Goal: Task Accomplishment & Management: Complete application form

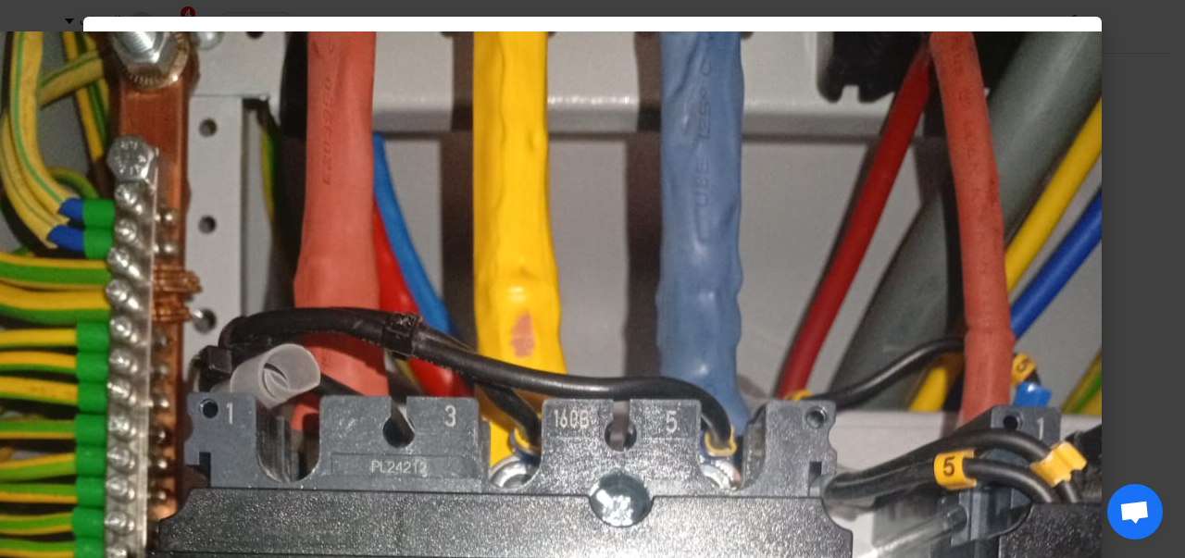
click at [1152, 155] on modal-container at bounding box center [592, 279] width 1185 height 558
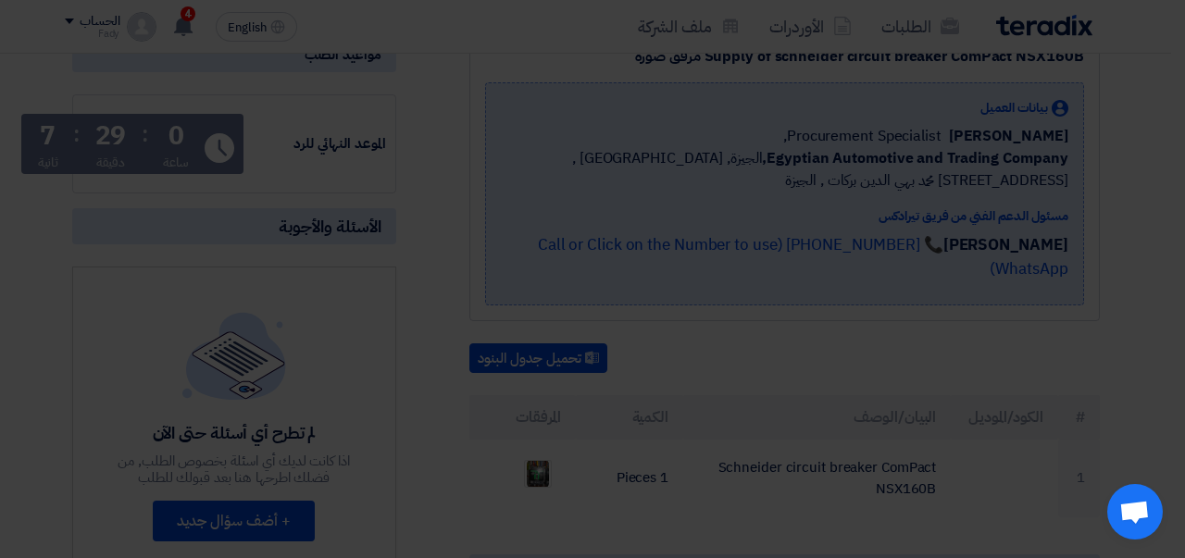
click at [1152, 155] on modal-container at bounding box center [592, 279] width 1185 height 558
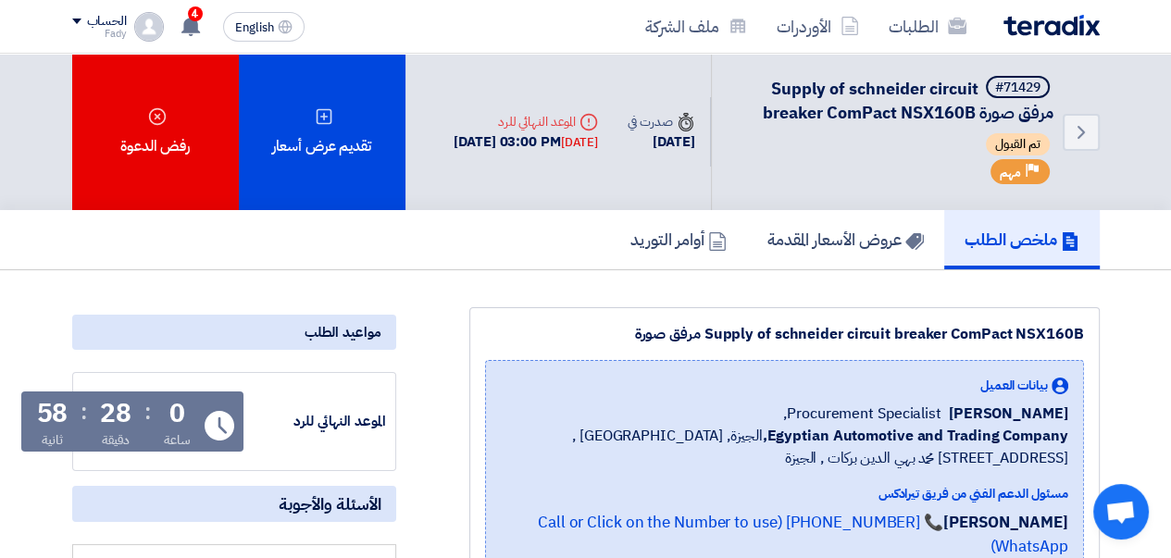
click at [282, 123] on div "تقديم عرض أسعار" at bounding box center [322, 132] width 167 height 156
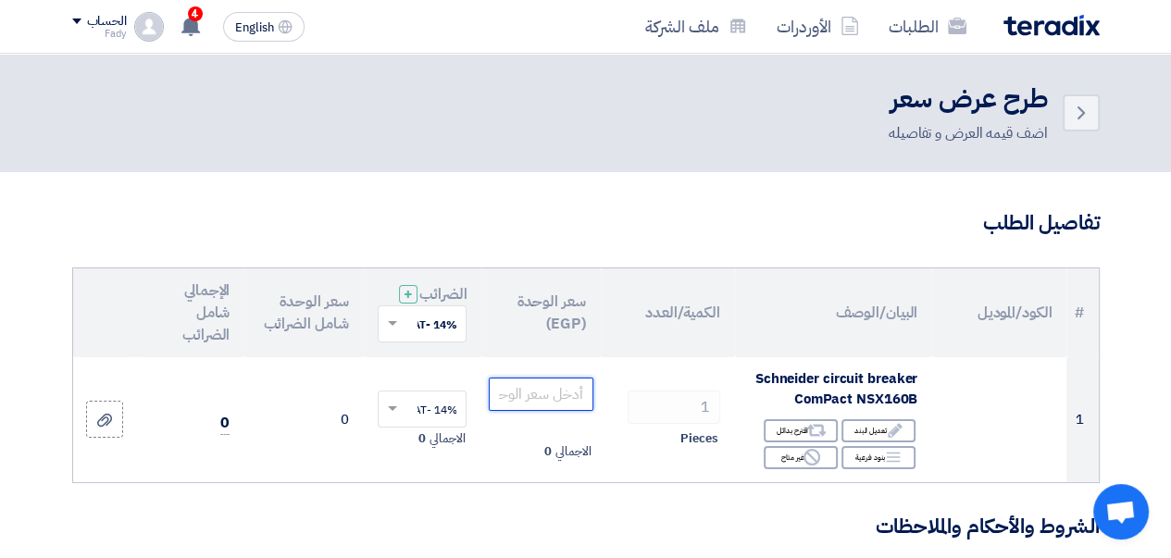
click at [537, 411] on input "number" at bounding box center [541, 394] width 104 height 33
type input "16800"
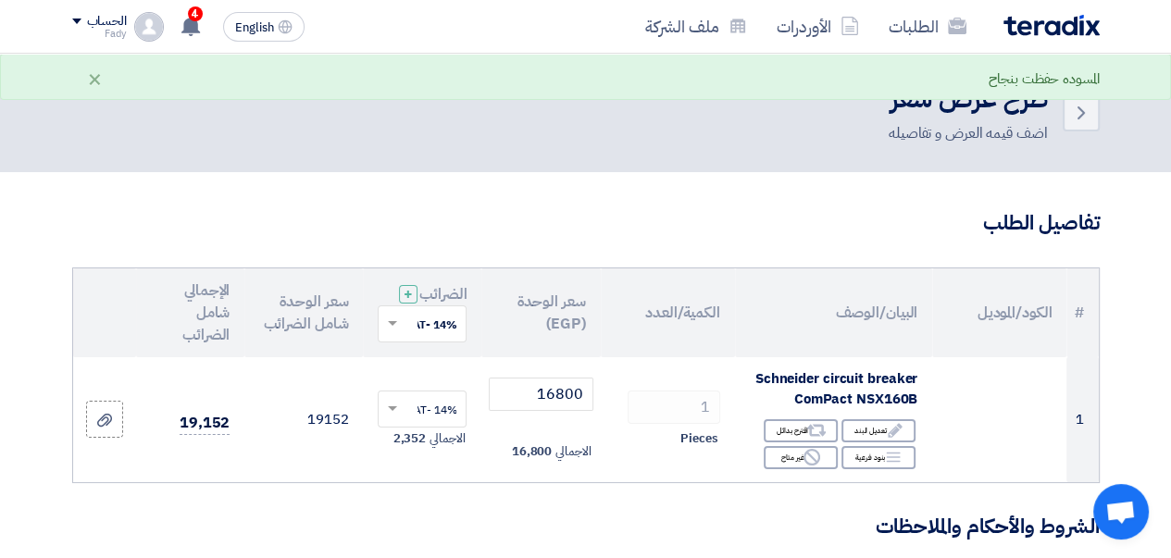
click at [640, 357] on th "الكمية/العدد" at bounding box center [668, 312] width 134 height 89
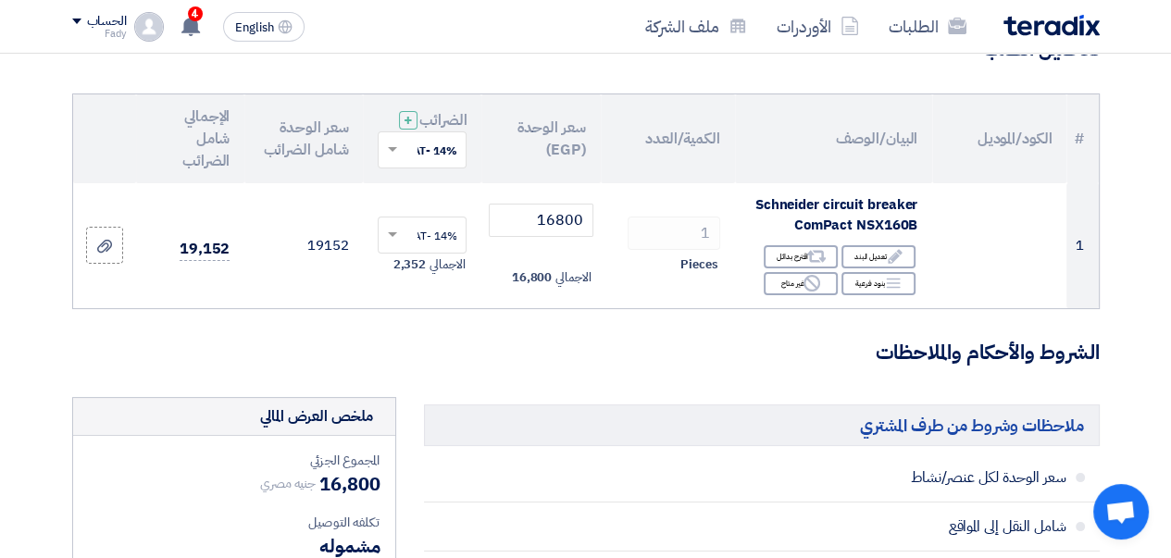
scroll to position [93, 0]
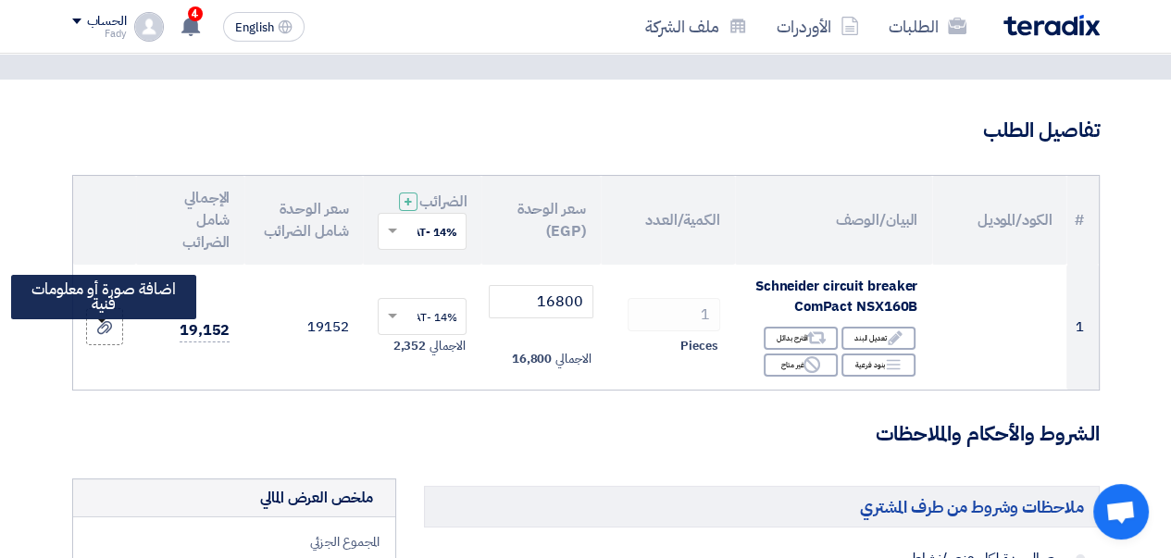
click at [105, 335] on icon at bounding box center [104, 327] width 15 height 15
click at [0, 0] on input "file" at bounding box center [0, 0] width 0 height 0
click at [97, 338] on div at bounding box center [104, 327] width 19 height 21
click at [0, 0] on input "file" at bounding box center [0, 0] width 0 height 0
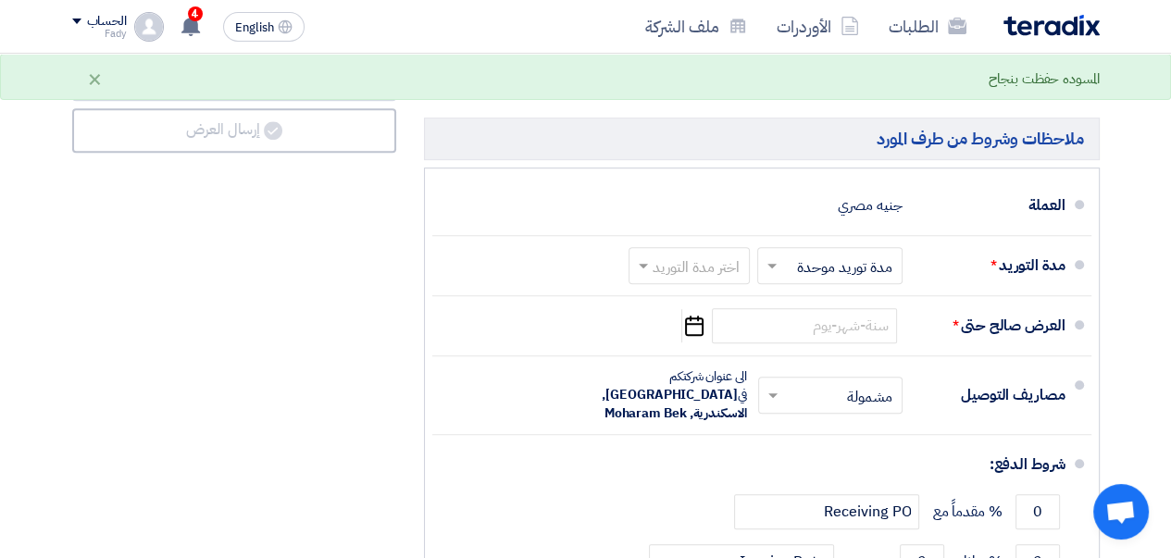
scroll to position [926, 0]
click at [774, 268] on span at bounding box center [771, 265] width 9 height 6
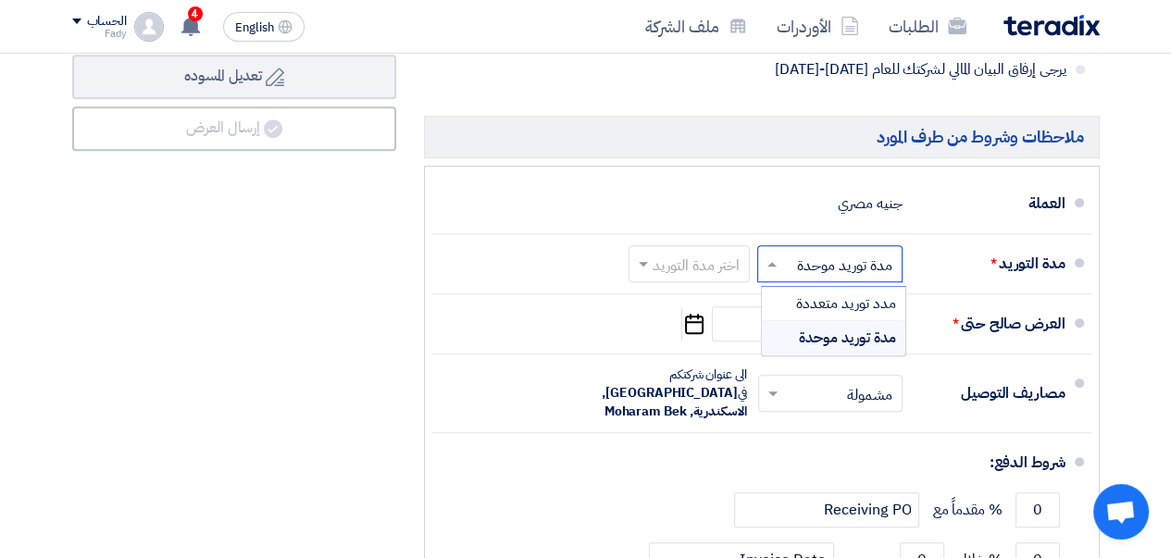
click at [815, 349] on span "مدة توريد موحدة" at bounding box center [847, 338] width 97 height 22
click at [652, 273] on span at bounding box center [640, 264] width 23 height 19
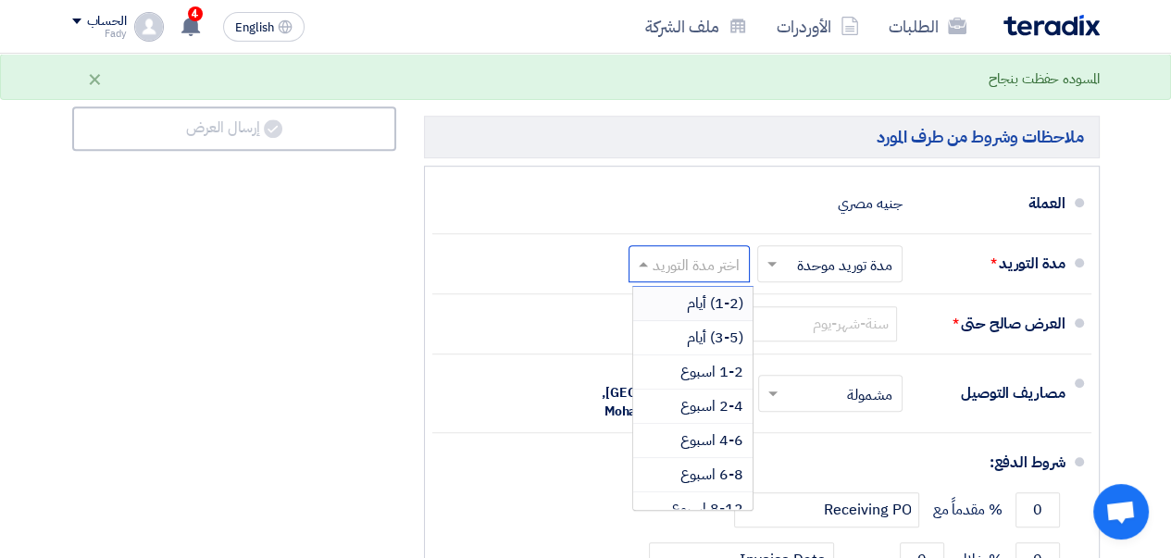
click at [690, 315] on span "(1-2) أيام" at bounding box center [715, 303] width 56 height 22
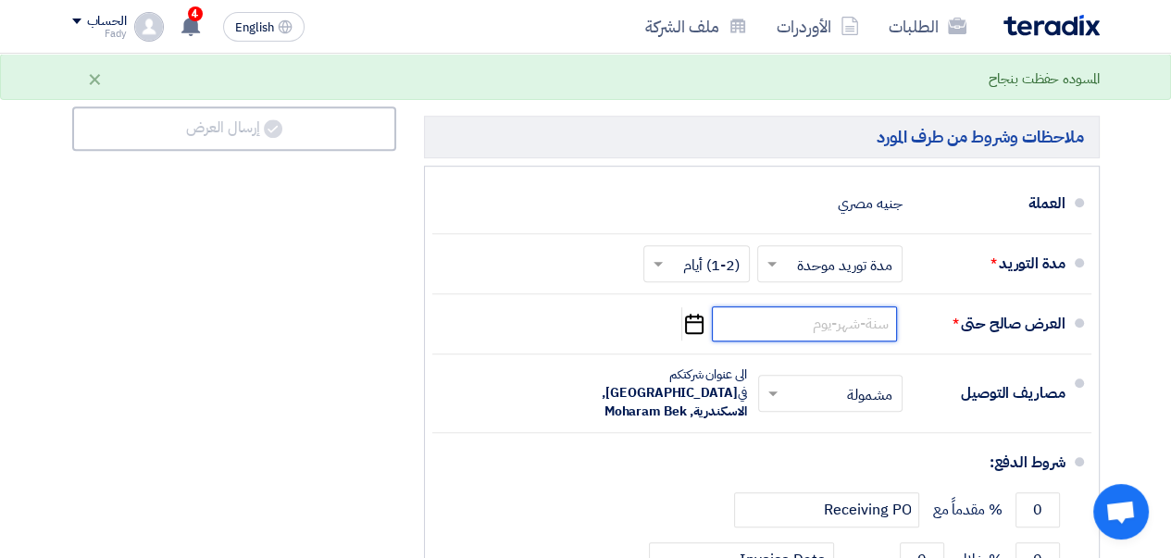
click at [784, 342] on input at bounding box center [804, 323] width 185 height 35
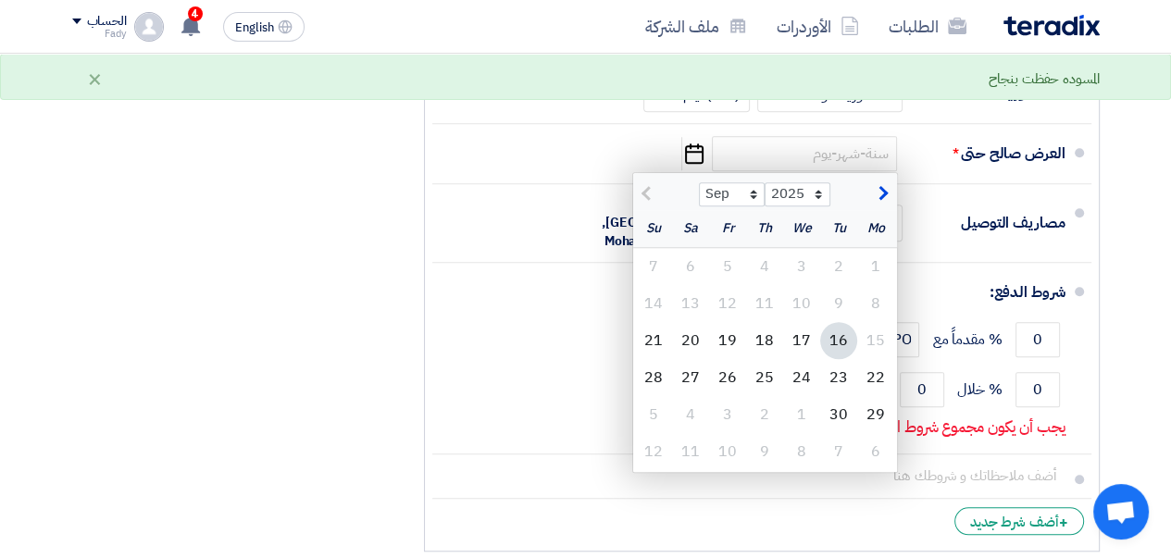
scroll to position [1111, 0]
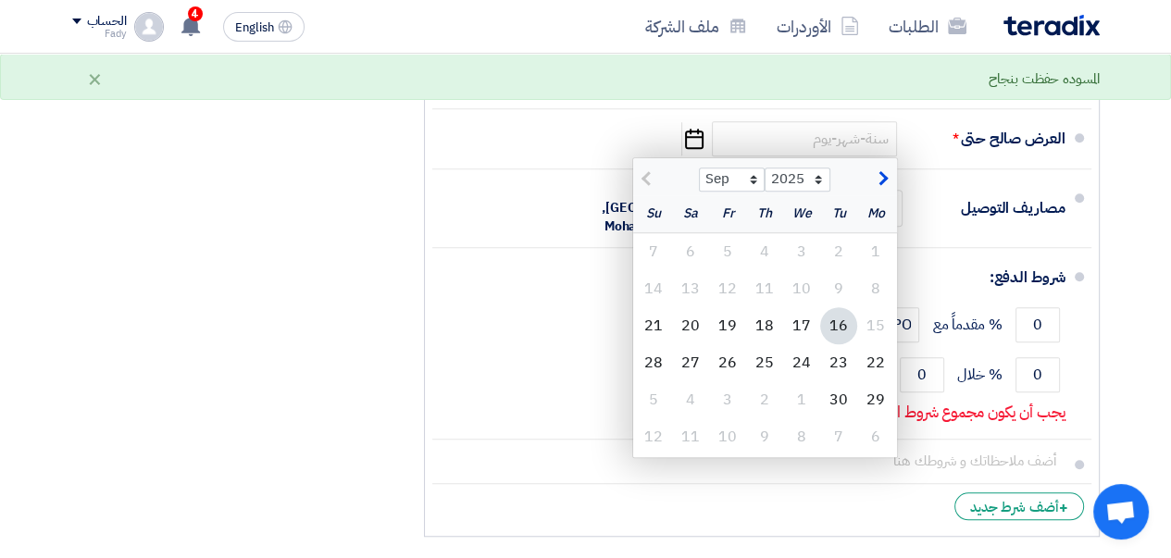
click at [884, 185] on span "button" at bounding box center [881, 178] width 10 height 20
select select "10"
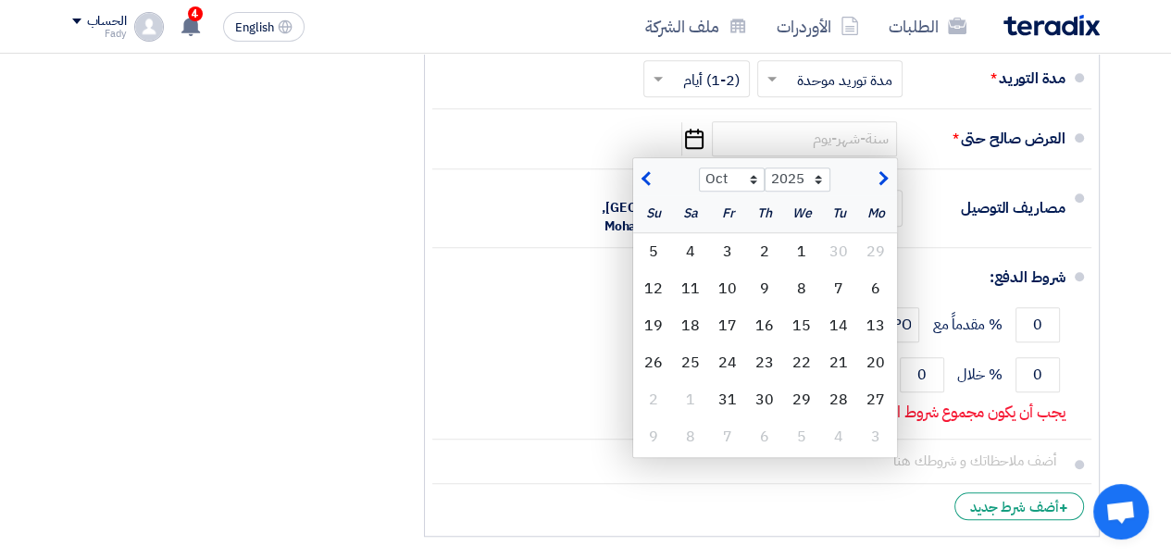
click at [768, 335] on div "16" at bounding box center [764, 325] width 37 height 37
type input "[DATE]"
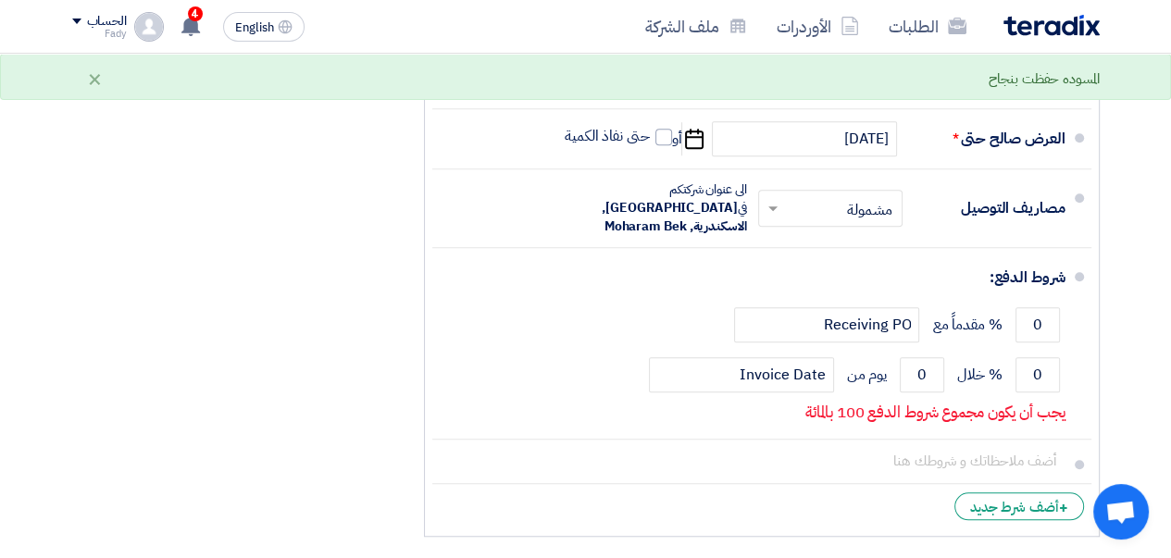
scroll to position [1018, 0]
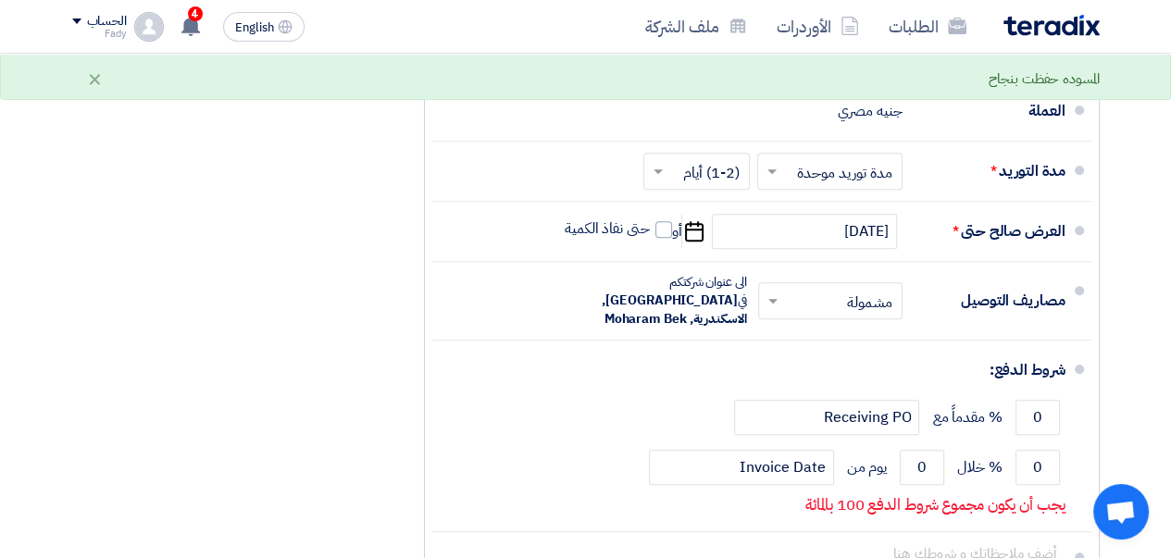
click at [772, 299] on span at bounding box center [770, 301] width 23 height 19
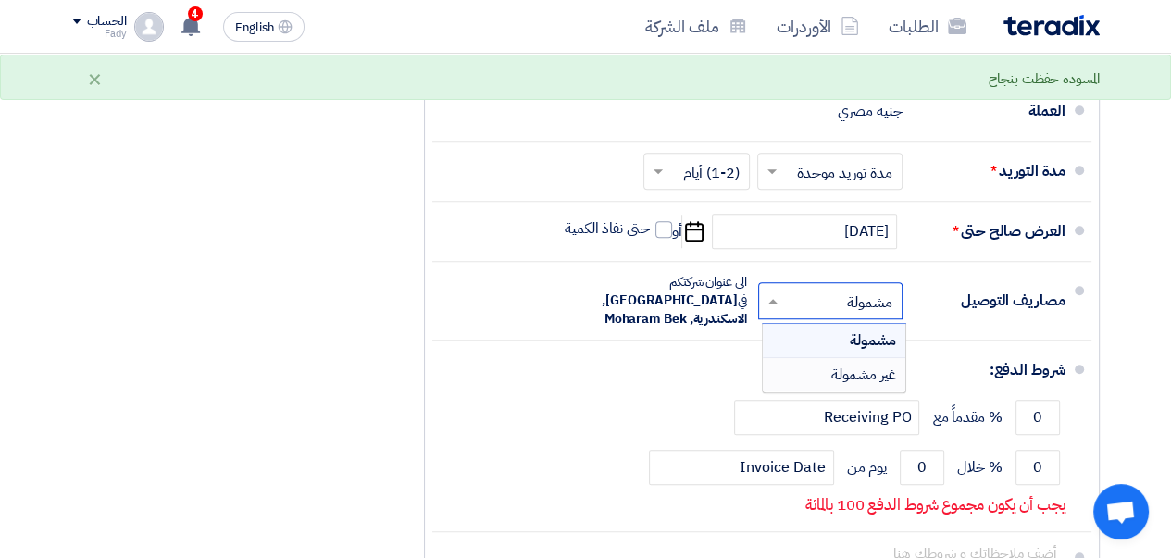
click at [811, 374] on div "غير مشمولة" at bounding box center [834, 374] width 143 height 33
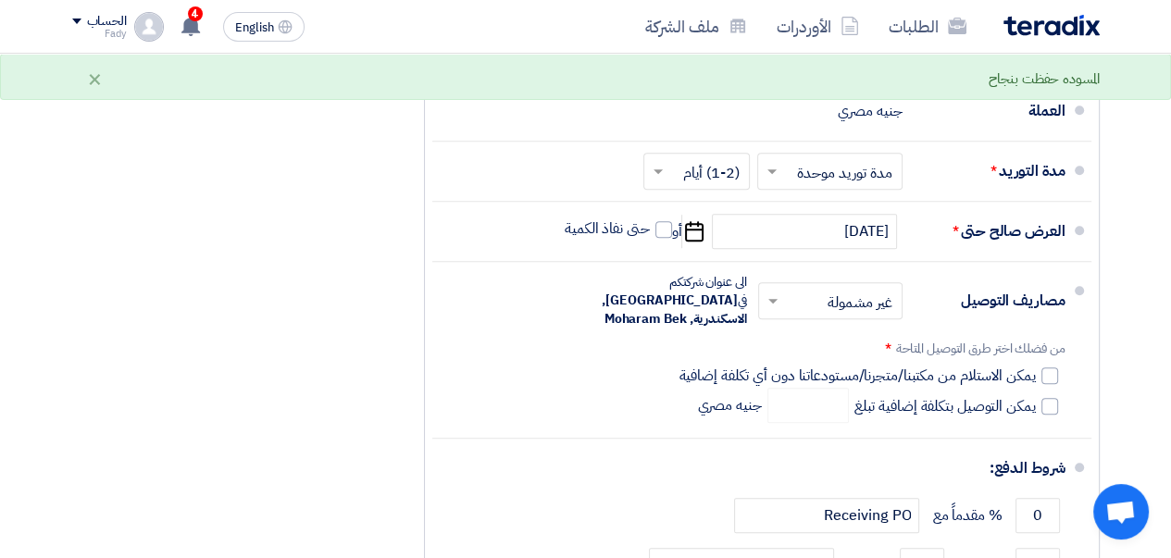
click at [1033, 367] on span "يمكن الاستلام من مكتبنا/متجرنا/مستودعاتنا دون أي تكلفة إضافية" at bounding box center [856, 376] width 356 height 19
click at [1033, 367] on input "يمكن الاستلام من مكتبنا/متجرنا/مستودعاتنا دون أي تكلفة إضافية" at bounding box center [855, 383] width 360 height 35
checkbox input "true"
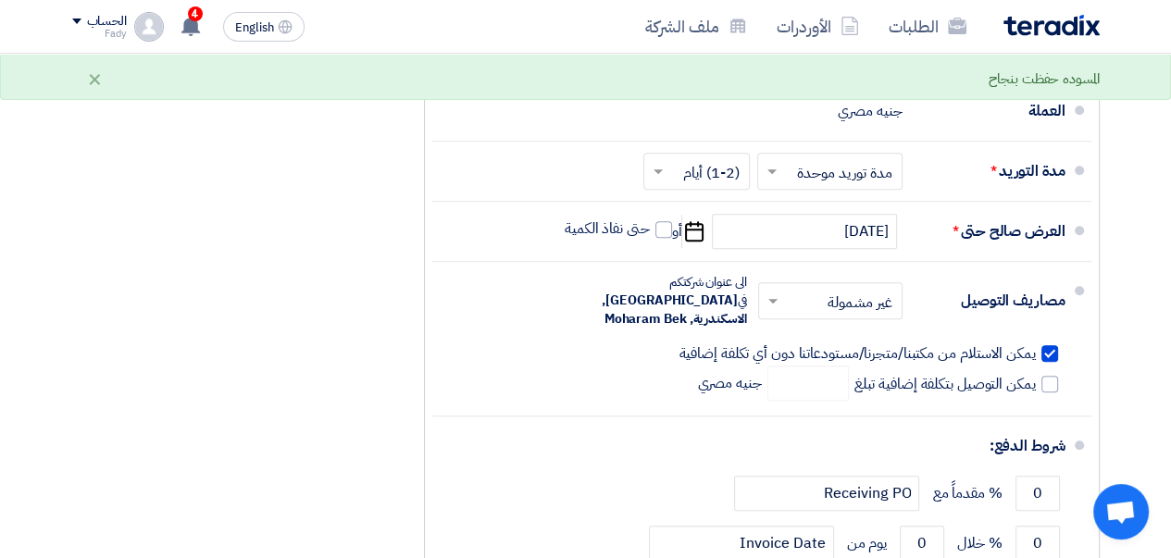
click at [1041, 379] on span at bounding box center [1049, 384] width 17 height 17
click at [1036, 379] on input "يمكن التوصيل بتكلفة إضافية تبلغ" at bounding box center [943, 391] width 185 height 35
checkbox input "true"
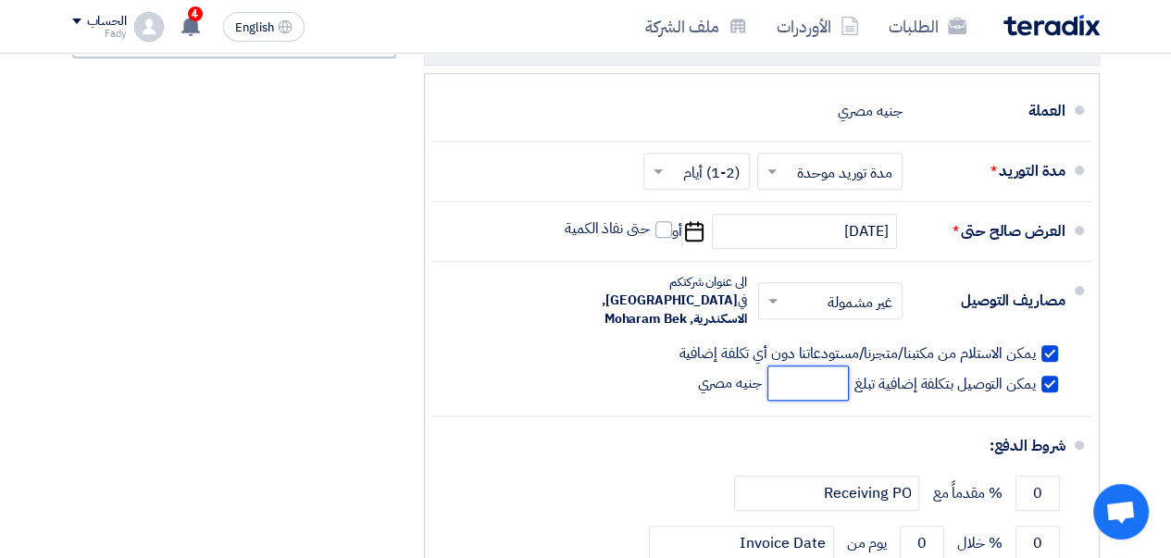
click at [781, 377] on input "number" at bounding box center [807, 383] width 81 height 35
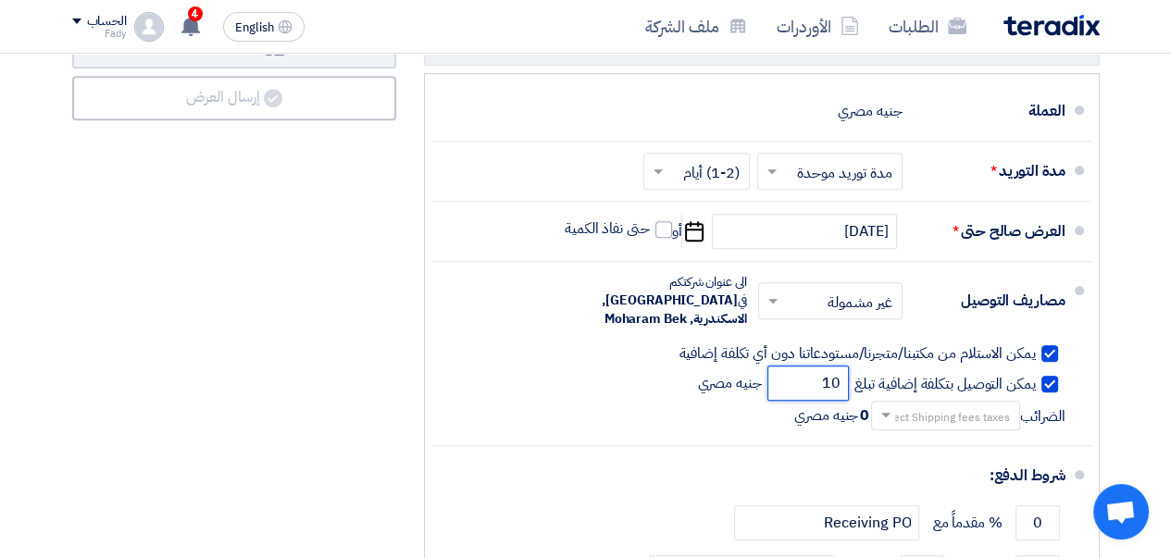
click at [72, 24] on button "Draft تعديل المسوده" at bounding box center [234, 46] width 324 height 44
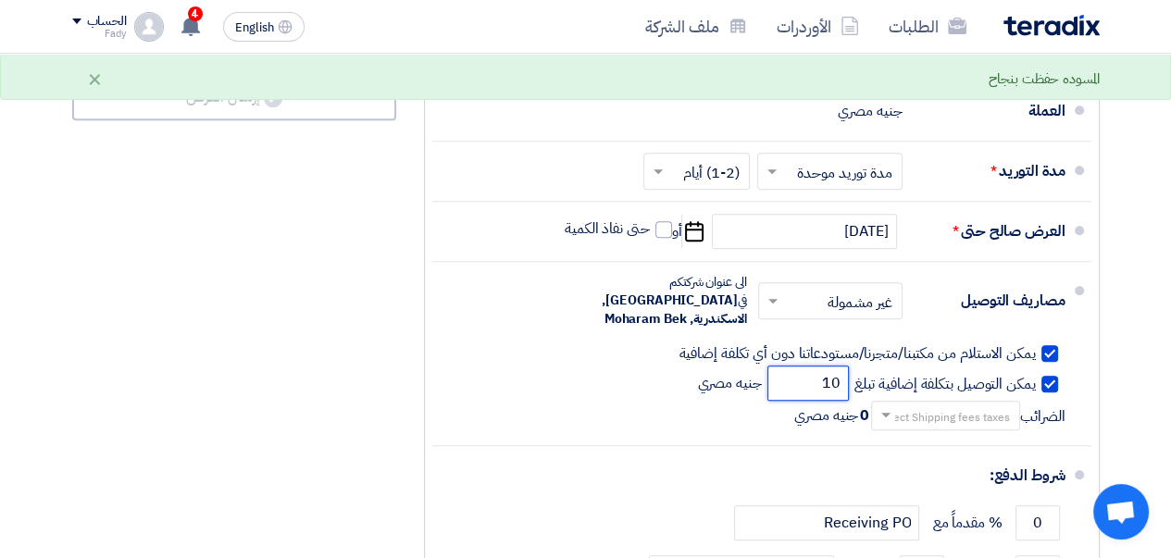
drag, startPoint x: 816, startPoint y: 371, endPoint x: 839, endPoint y: 373, distance: 23.2
click at [839, 373] on input "10" at bounding box center [807, 383] width 81 height 35
type input "100"
click at [72, 24] on button "Draft تعديل المسوده" at bounding box center [234, 46] width 324 height 44
click at [889, 454] on div "شروط الدفع:" at bounding box center [763, 476] width 603 height 44
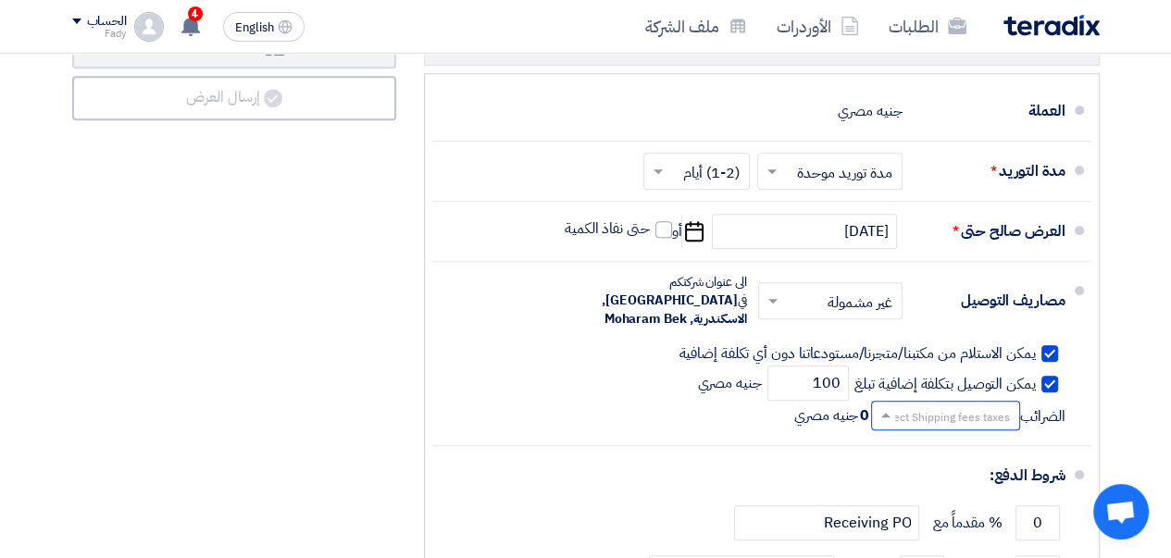
click at [884, 413] on span at bounding box center [885, 415] width 9 height 5
click at [832, 431] on li "مصاريف التوصيل × غير مشمولة × الى عنوان شركتكم في [GEOGRAPHIC_DATA], [GEOGRAPHI…" at bounding box center [761, 354] width 659 height 184
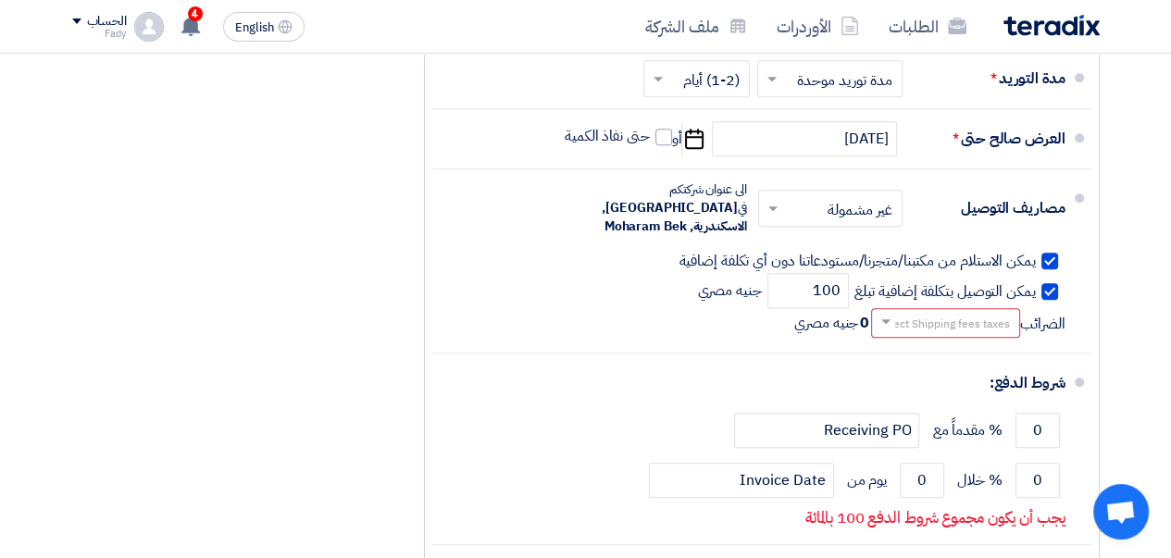
scroll to position [1203, 0]
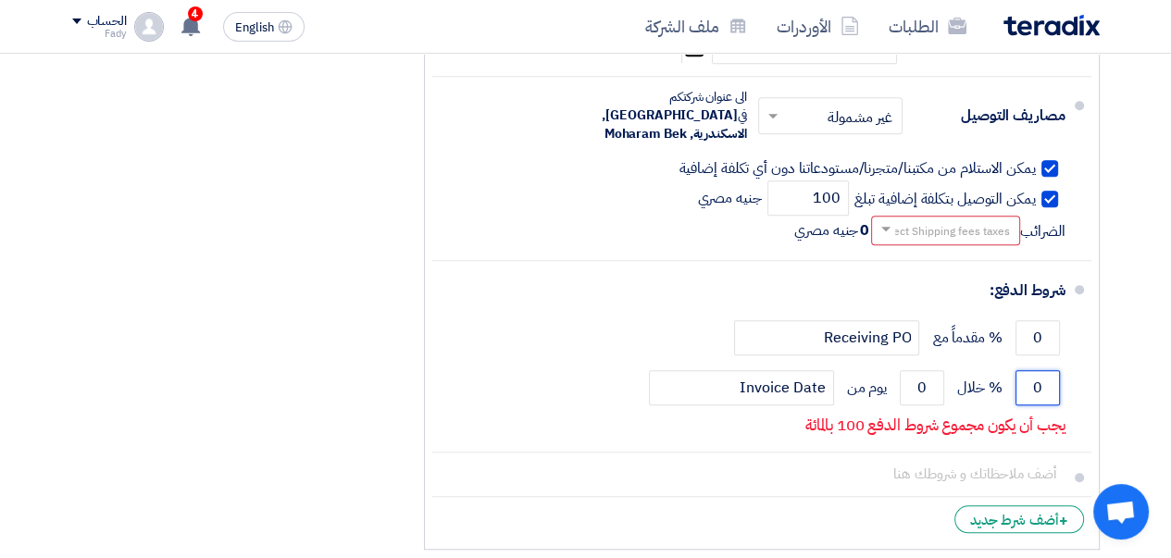
drag, startPoint x: 1042, startPoint y: 386, endPoint x: 1005, endPoint y: 390, distance: 37.2
click at [1005, 390] on div "0 % خلال 0 يوم من Invoice Date" at bounding box center [756, 388] width 618 height 50
type input "100"
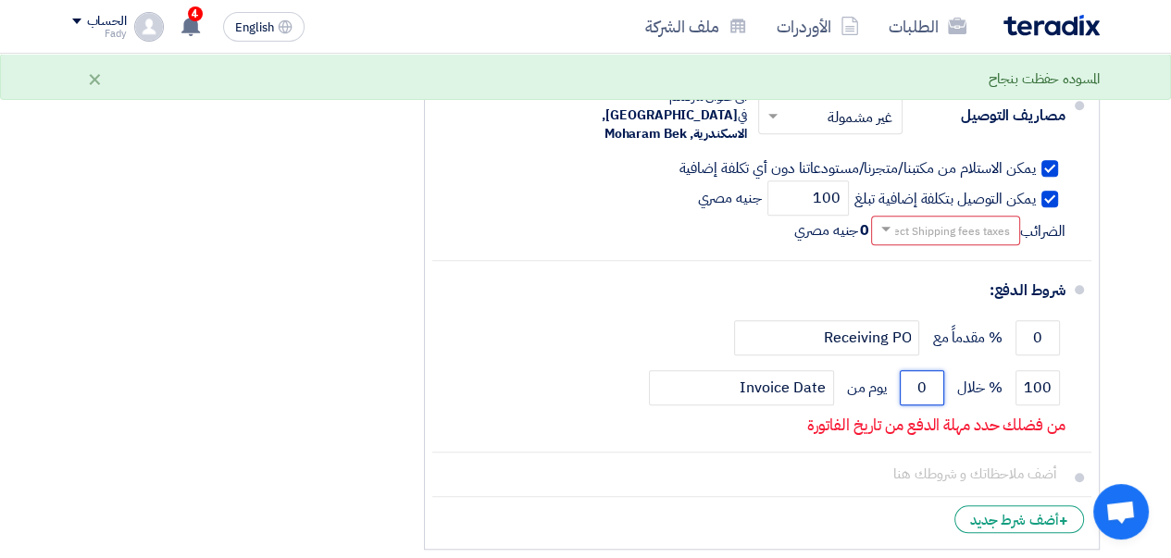
drag, startPoint x: 930, startPoint y: 381, endPoint x: 901, endPoint y: 385, distance: 29.8
click at [901, 385] on input "0" at bounding box center [922, 387] width 44 height 35
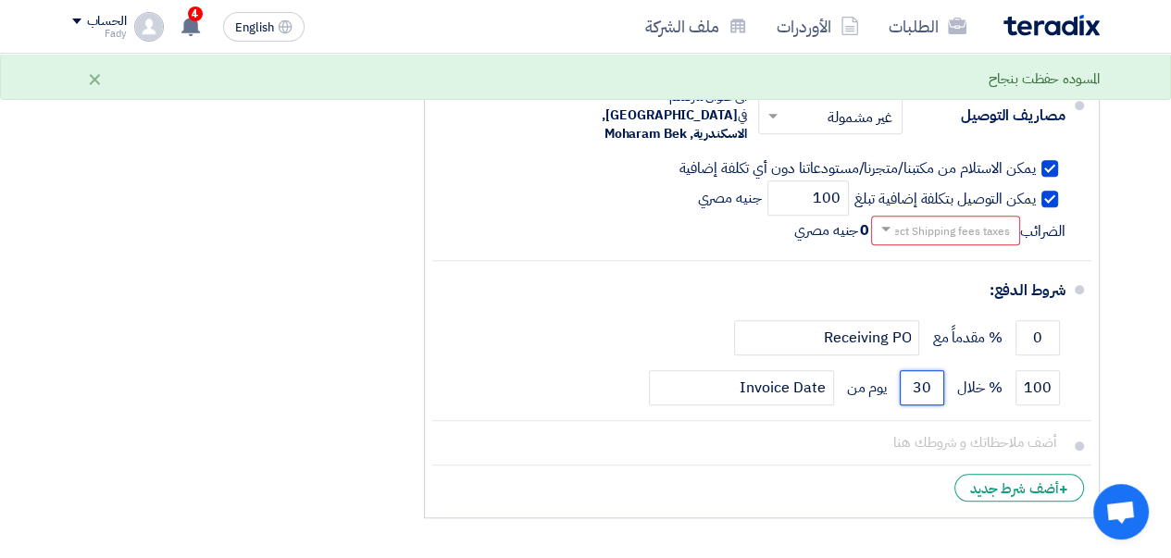
type input "30"
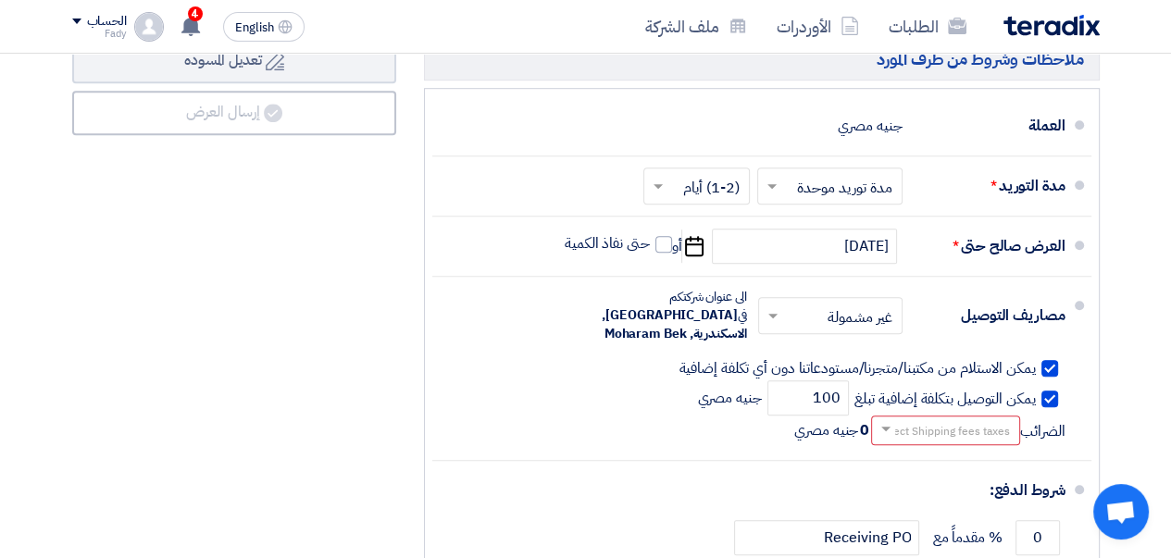
scroll to position [1018, 0]
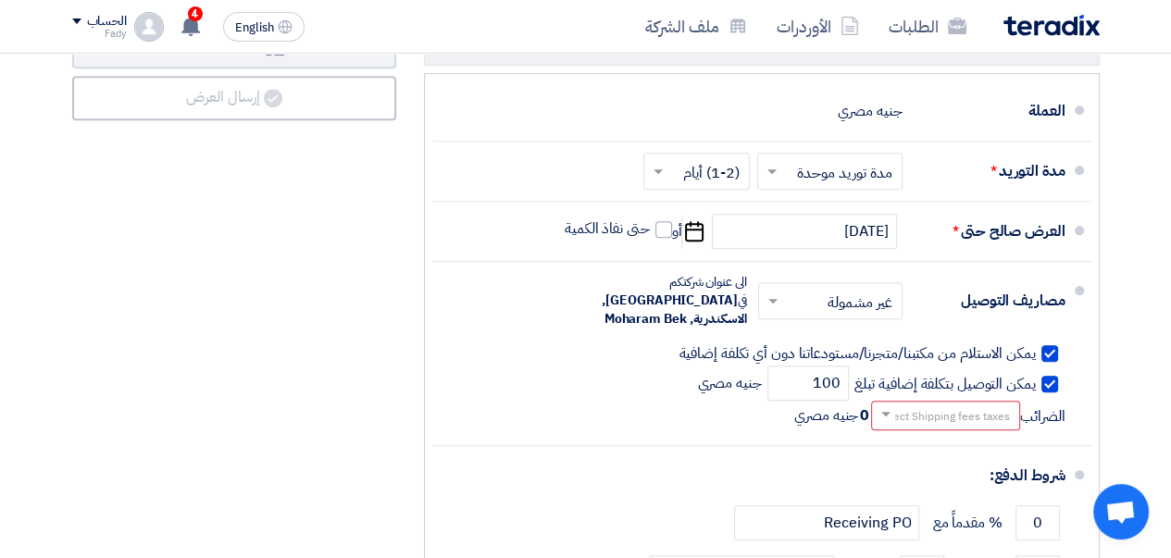
click at [877, 405] on span at bounding box center [883, 414] width 23 height 19
click at [952, 437] on span "14% -VAT" at bounding box center [980, 446] width 57 height 19
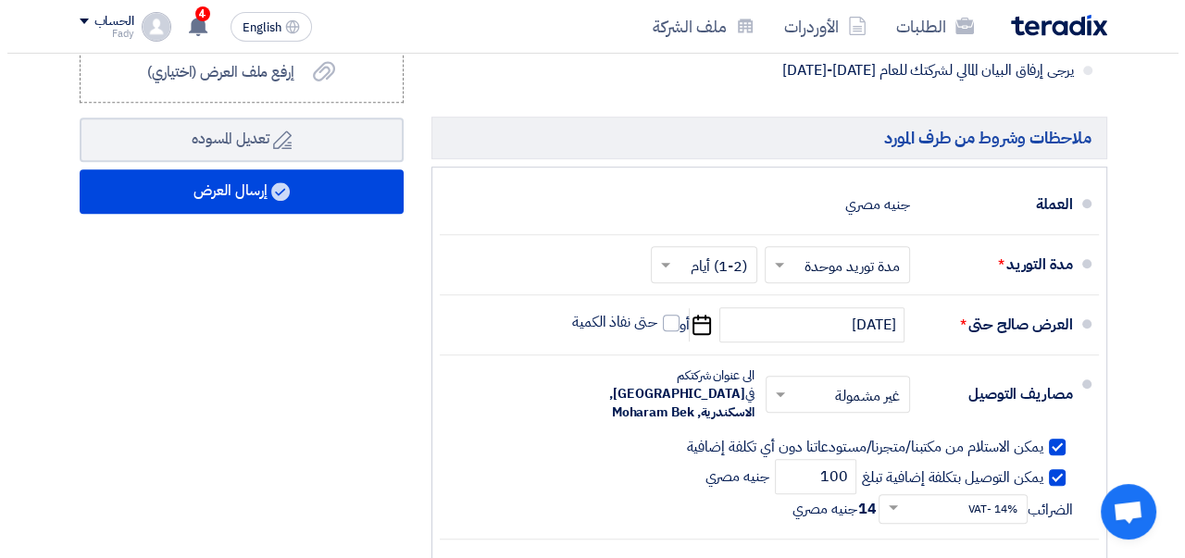
scroll to position [926, 0]
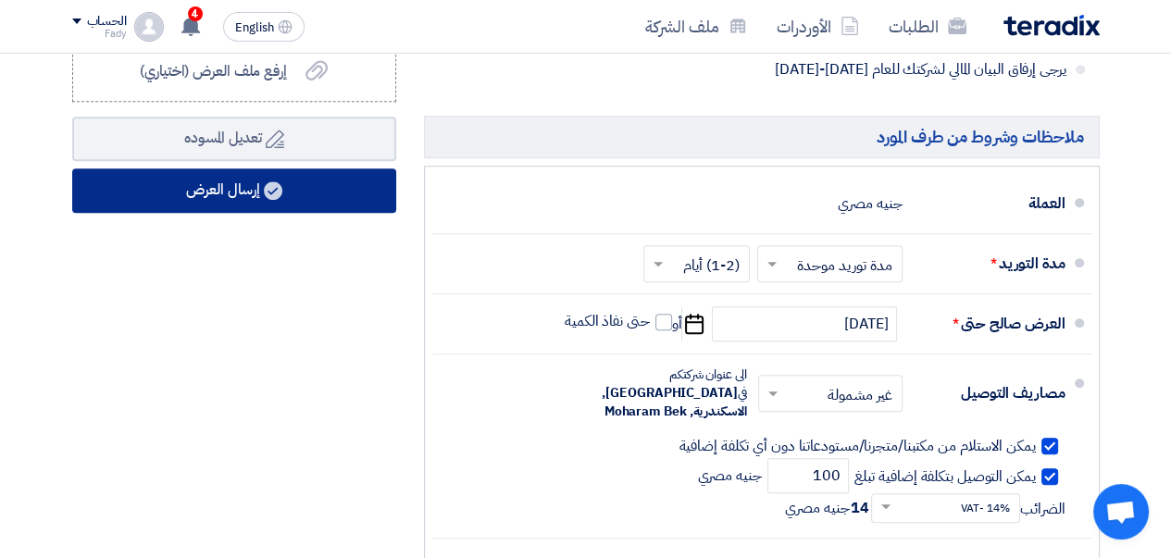
click at [228, 211] on button "إرسال العرض" at bounding box center [234, 190] width 324 height 44
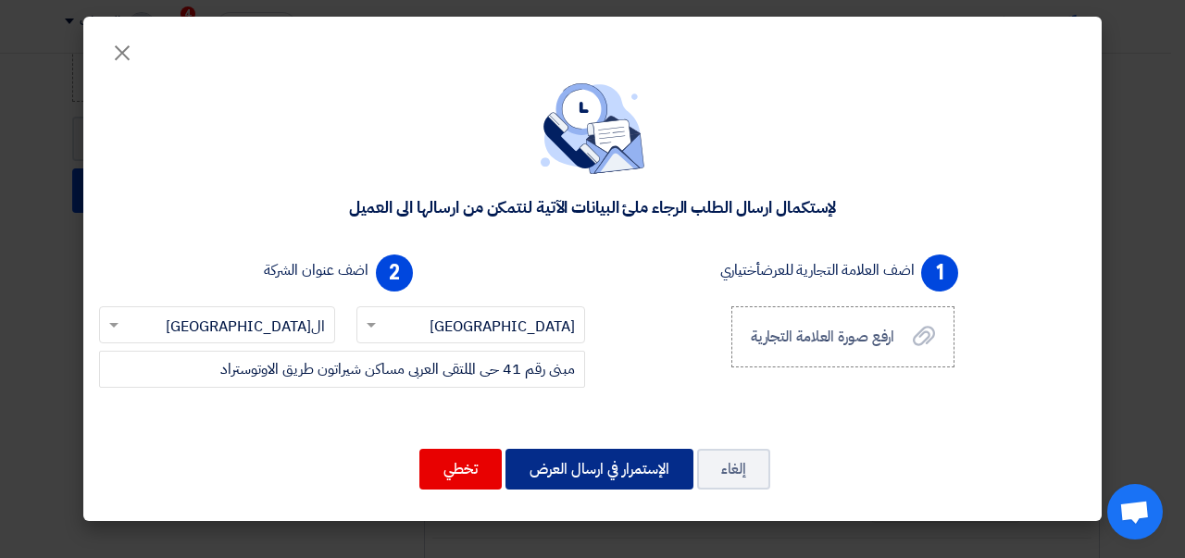
click at [627, 469] on button "الإستمرار في ارسال العرض" at bounding box center [599, 469] width 188 height 41
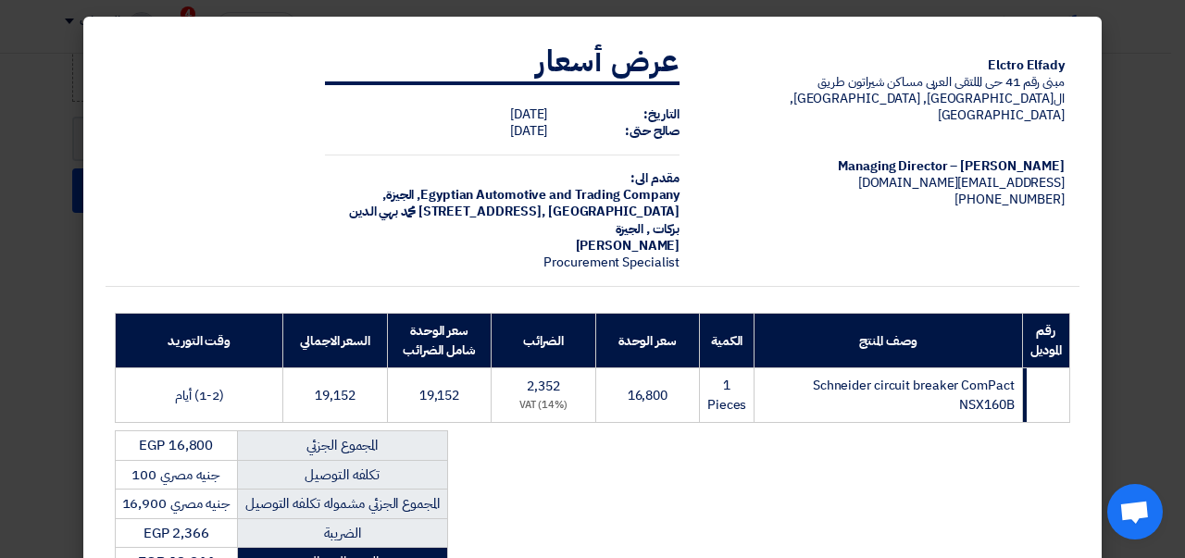
scroll to position [308, 0]
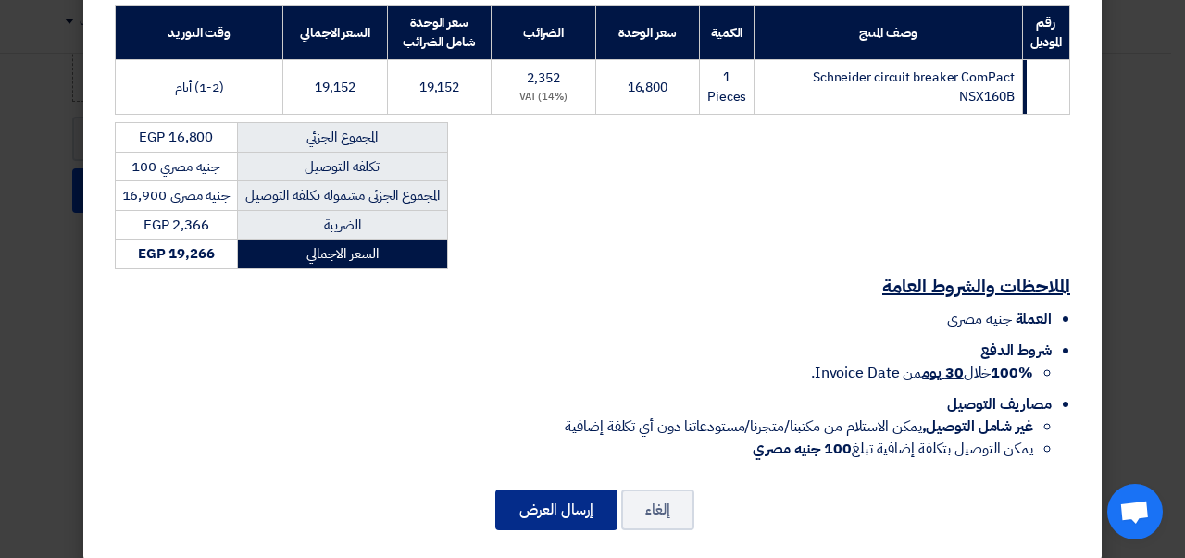
click at [550, 490] on button "إرسال العرض" at bounding box center [556, 510] width 122 height 41
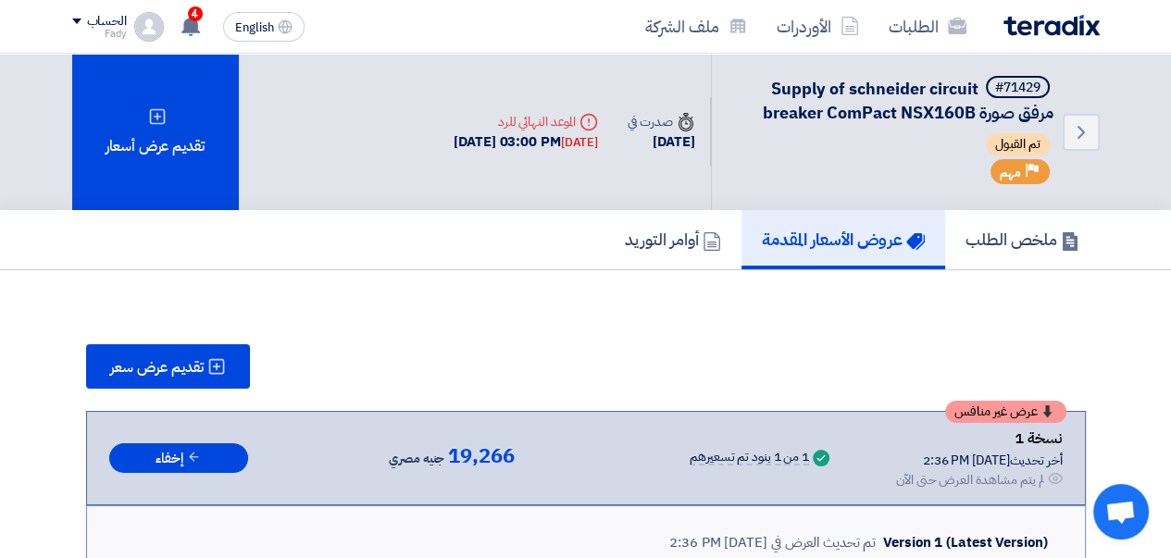
click at [1059, 17] on img at bounding box center [1051, 25] width 96 height 21
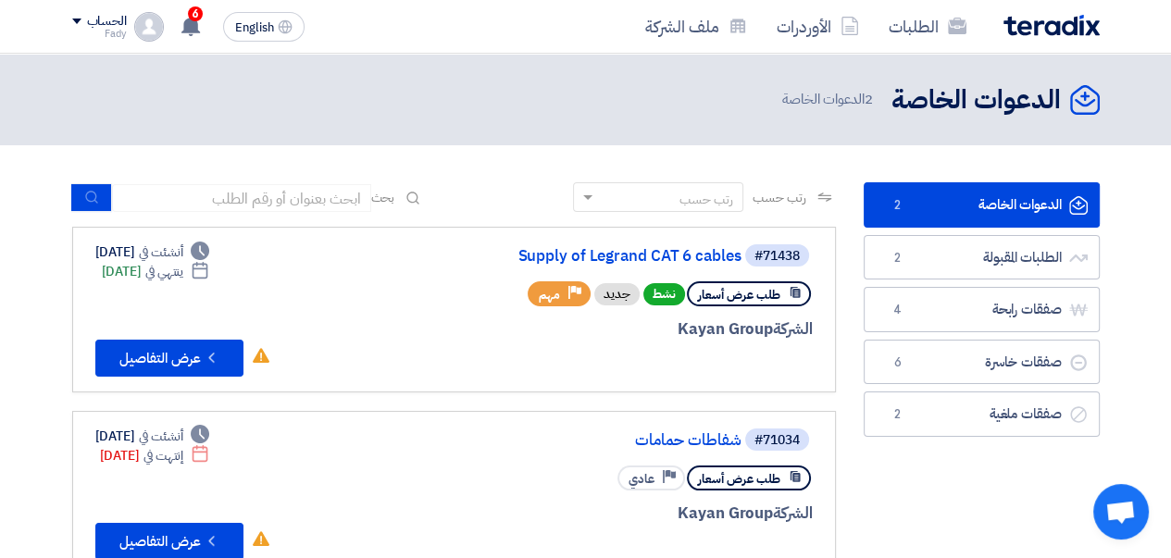
click at [621, 258] on link "Supply of Legrand CAT 6 cables" at bounding box center [556, 256] width 370 height 17
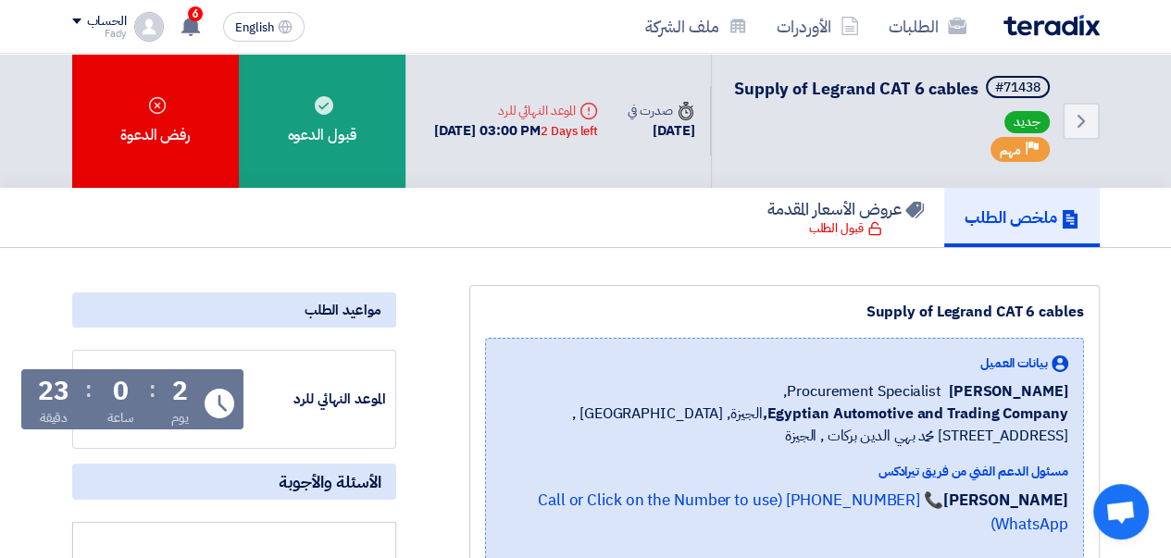
click at [331, 130] on div "قبول الدعوه" at bounding box center [322, 121] width 167 height 134
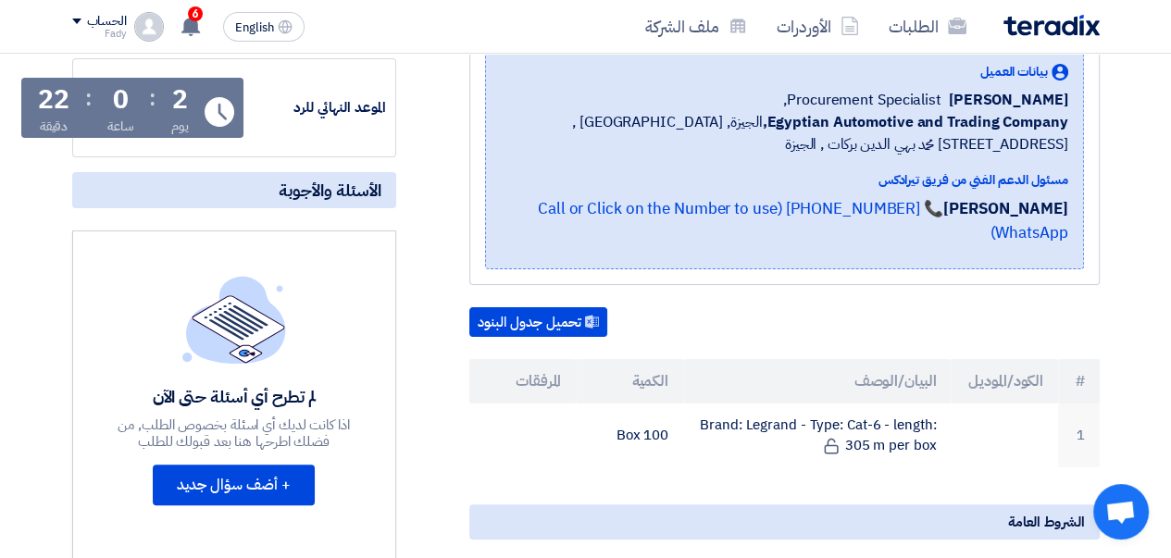
scroll to position [278, 0]
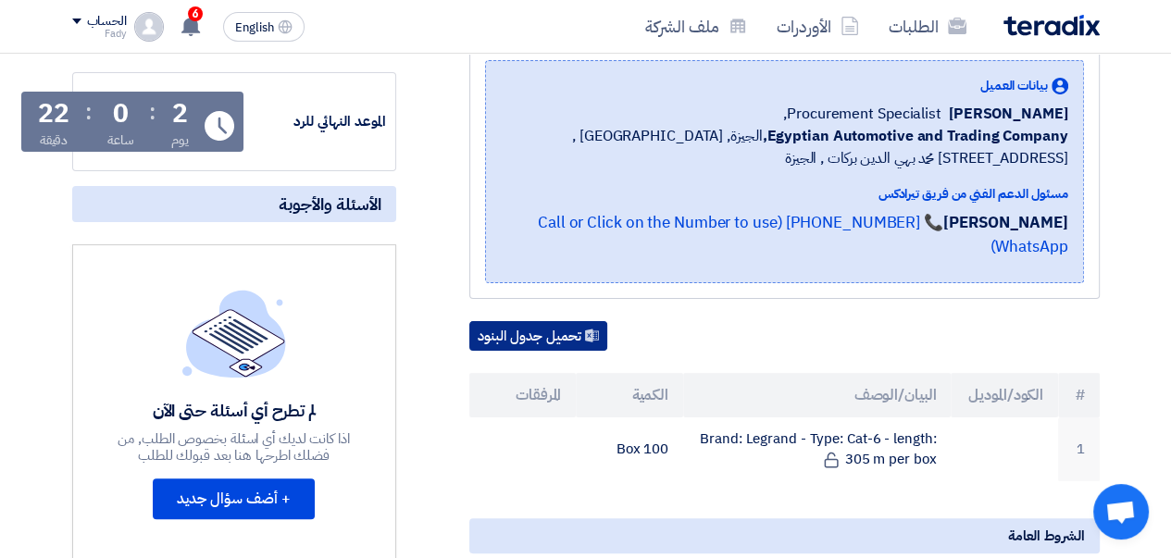
click at [542, 330] on button "تحميل جدول البنود" at bounding box center [538, 336] width 138 height 30
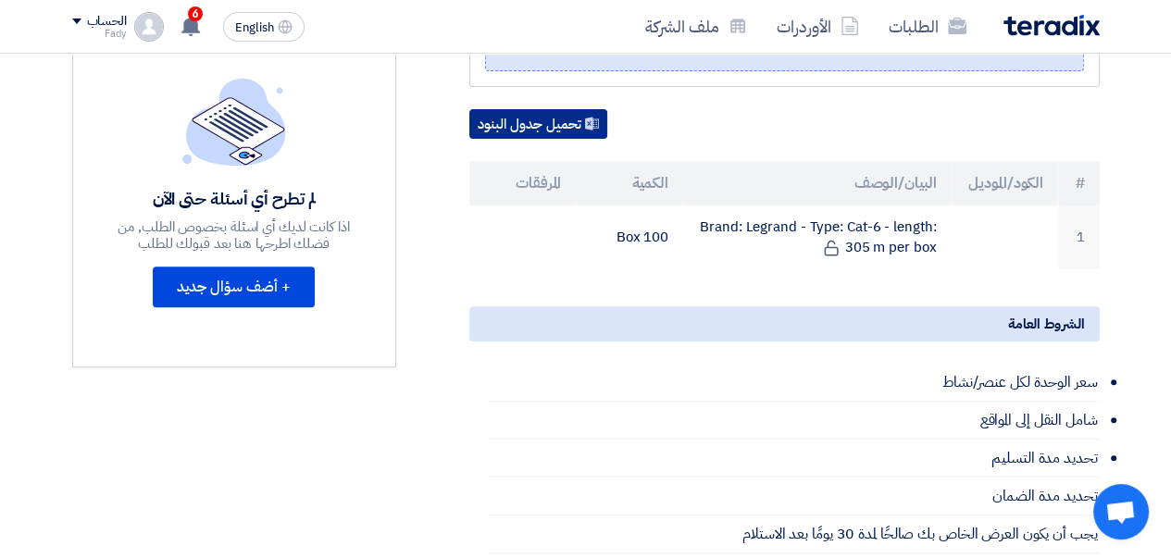
scroll to position [463, 0]
